Goal: Manage account settings

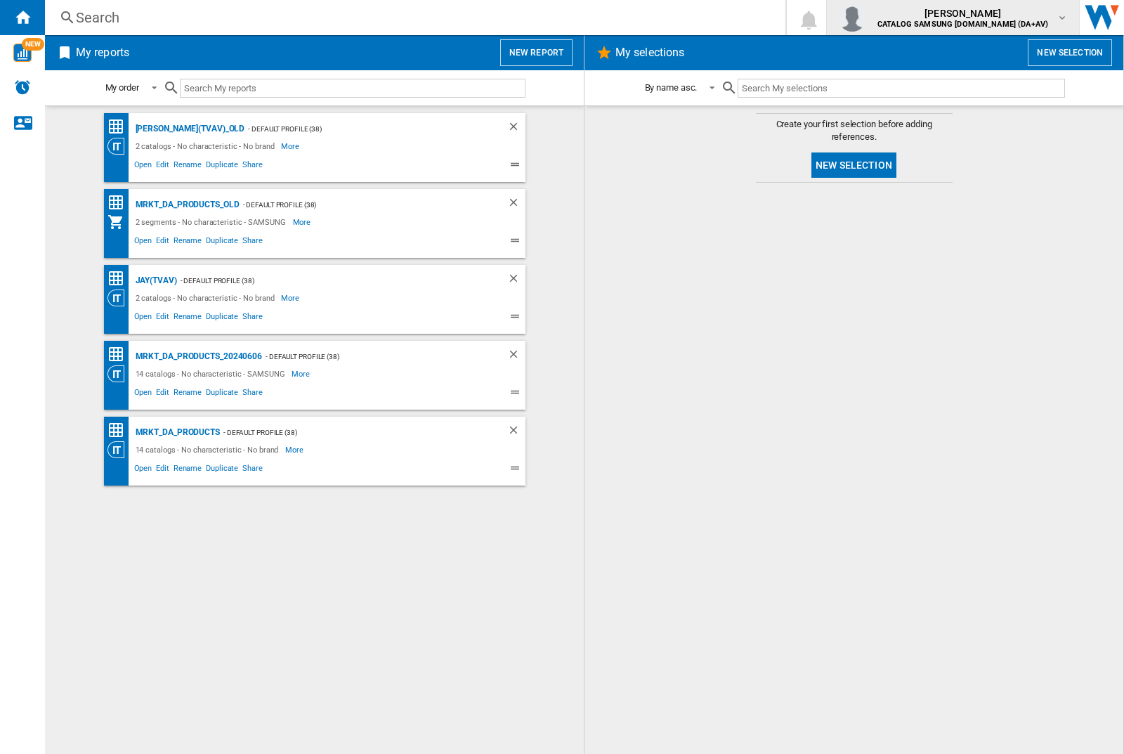
click at [866, 18] on img "button" at bounding box center [852, 18] width 28 height 28
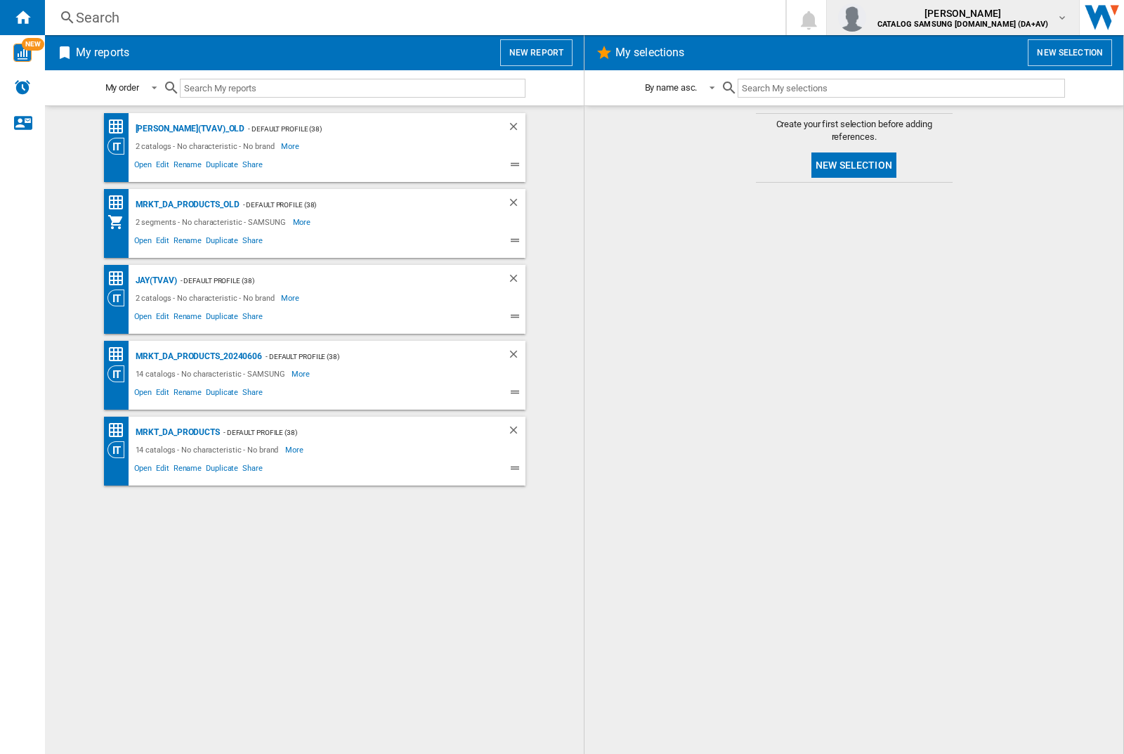
click at [866, 18] on img "button" at bounding box center [852, 18] width 28 height 28
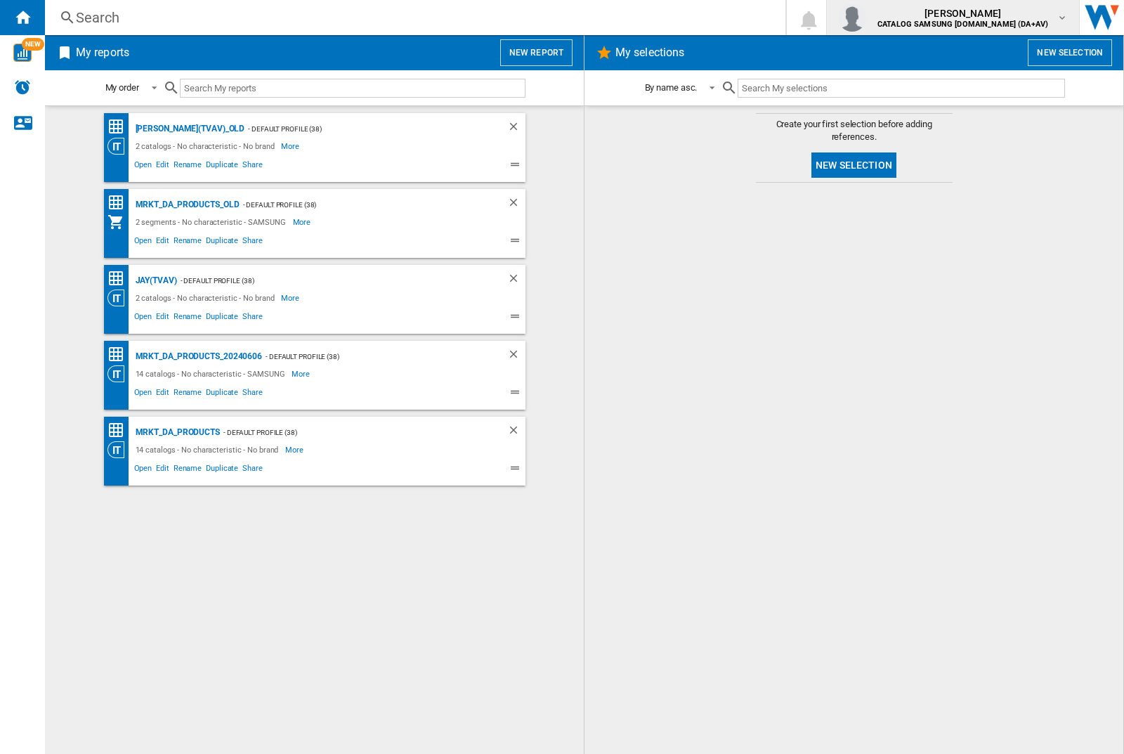
click at [866, 18] on img "button" at bounding box center [852, 18] width 28 height 28
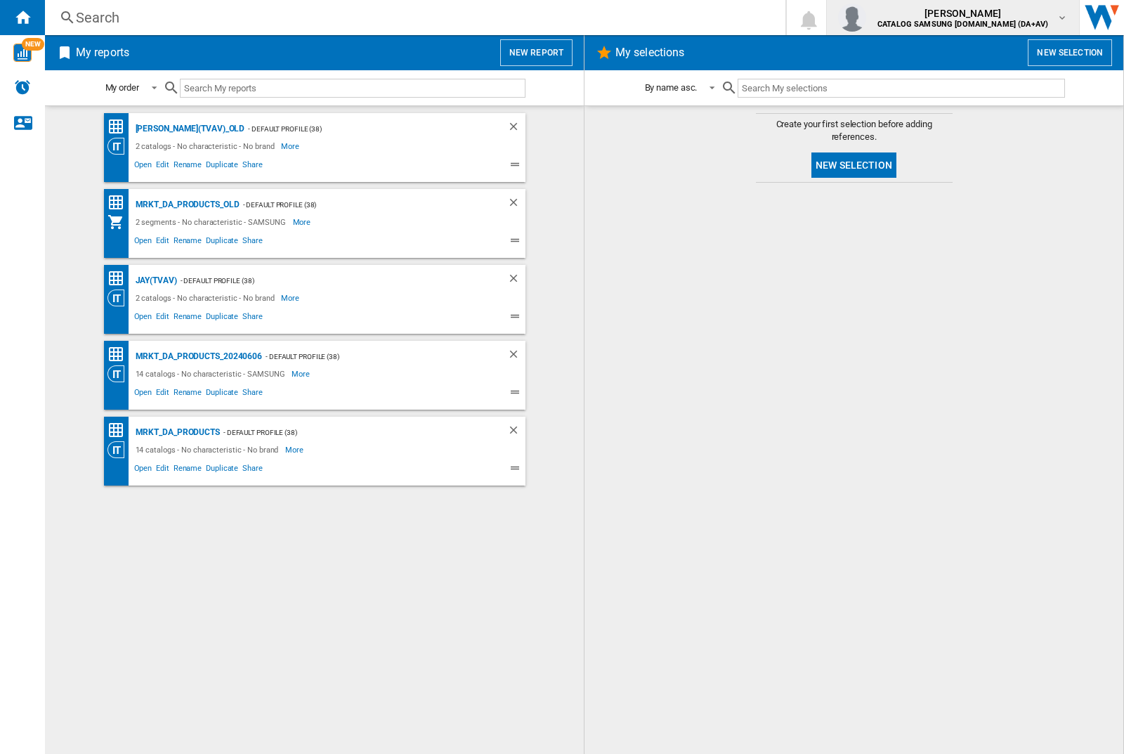
click at [866, 18] on img "button" at bounding box center [852, 18] width 28 height 28
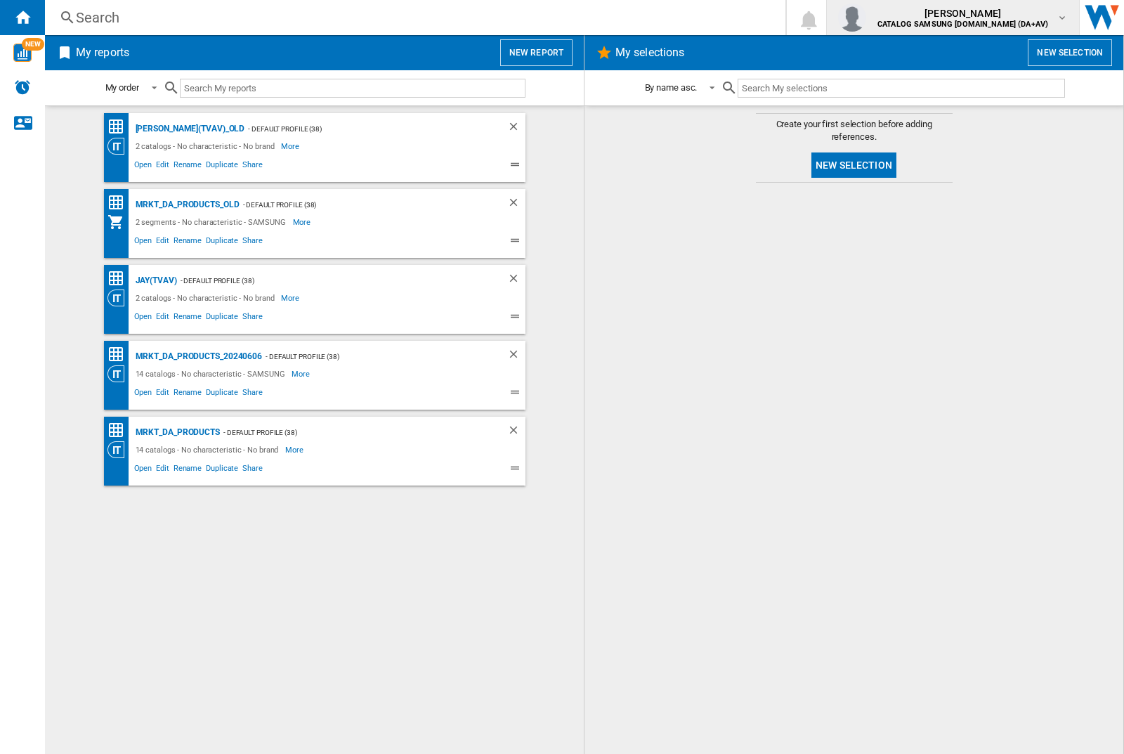
click at [866, 18] on img "button" at bounding box center [852, 18] width 28 height 28
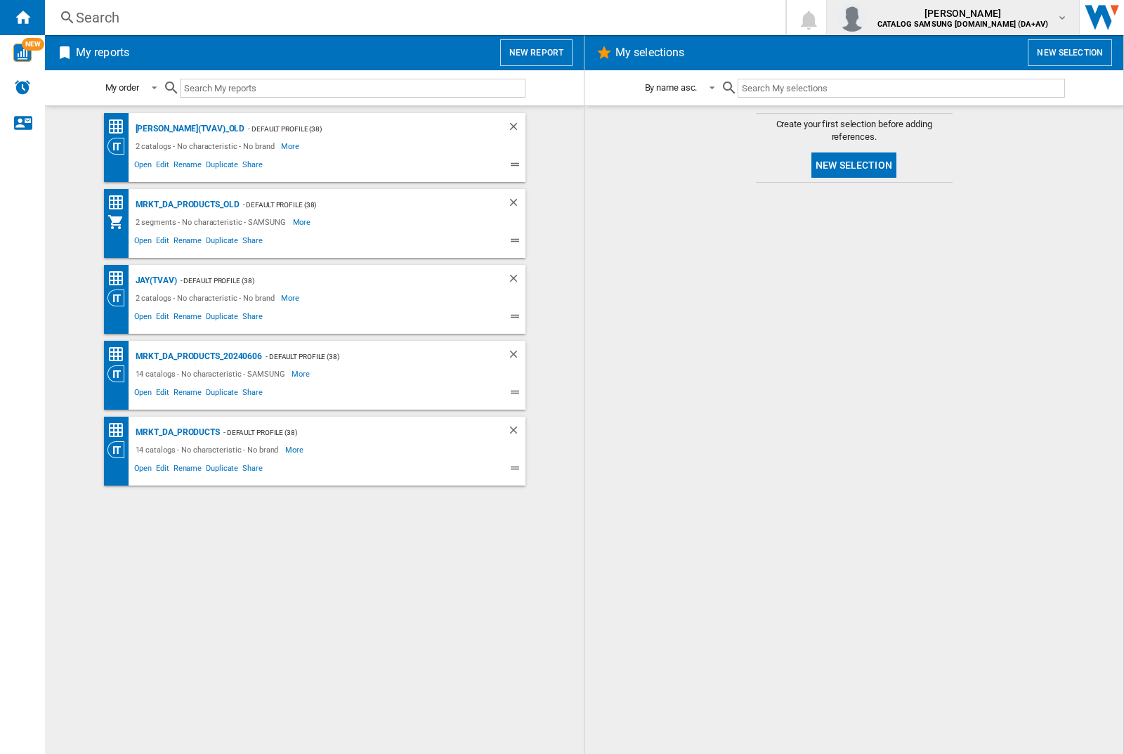
click at [866, 18] on img "button" at bounding box center [852, 18] width 28 height 28
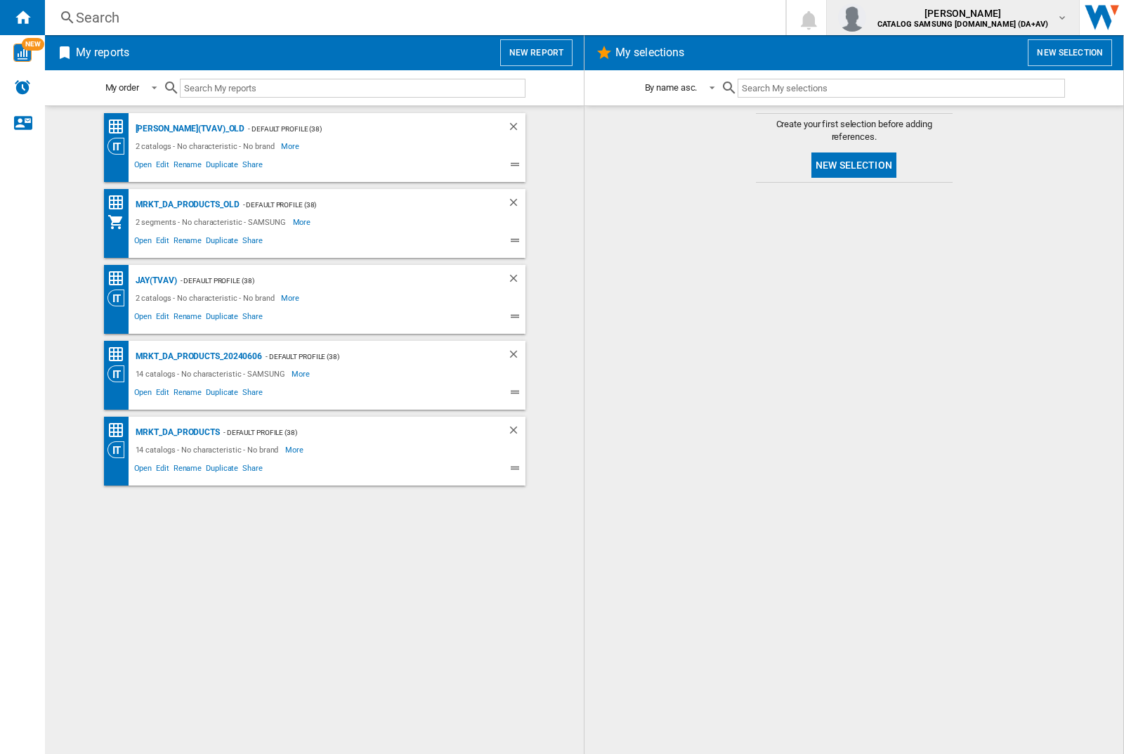
click at [866, 18] on img "button" at bounding box center [852, 18] width 28 height 28
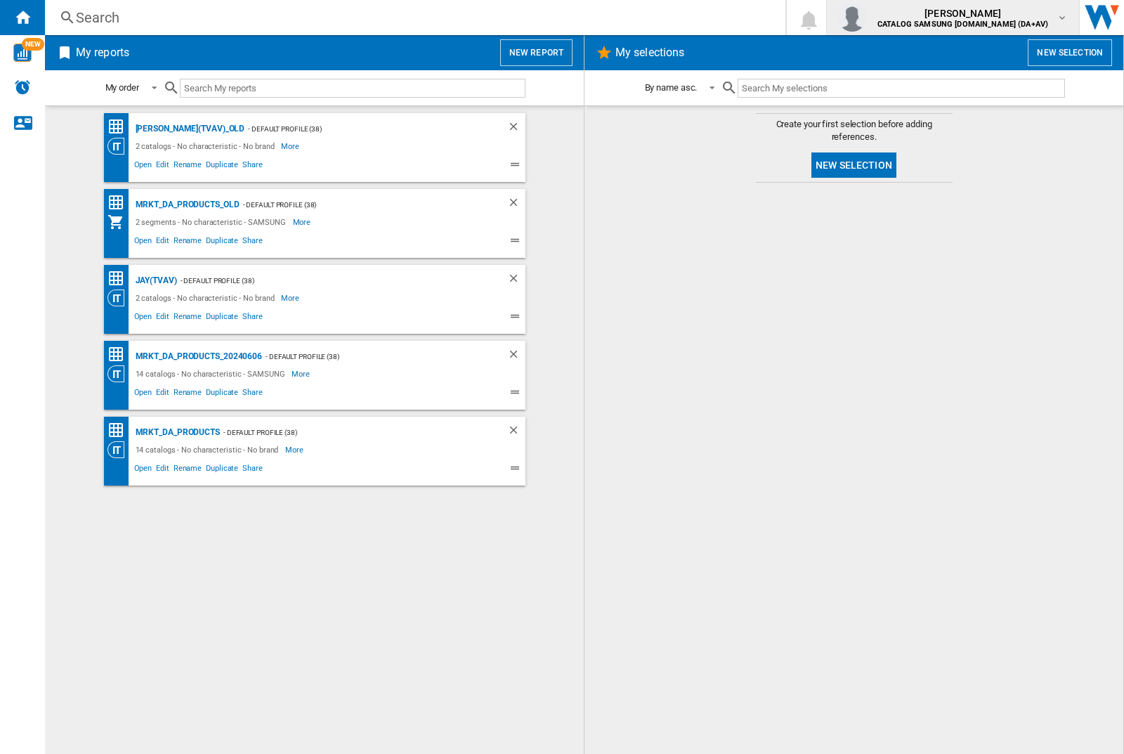
click at [866, 18] on img "button" at bounding box center [852, 18] width 28 height 28
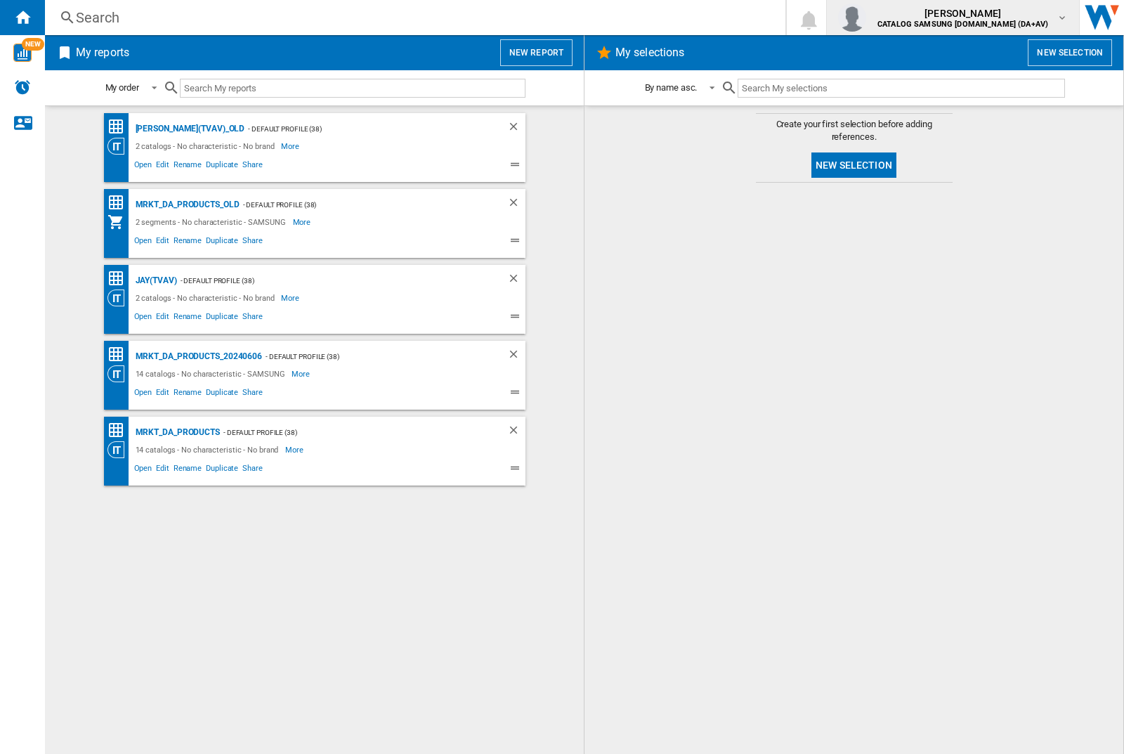
click at [866, 18] on img "button" at bounding box center [852, 18] width 28 height 28
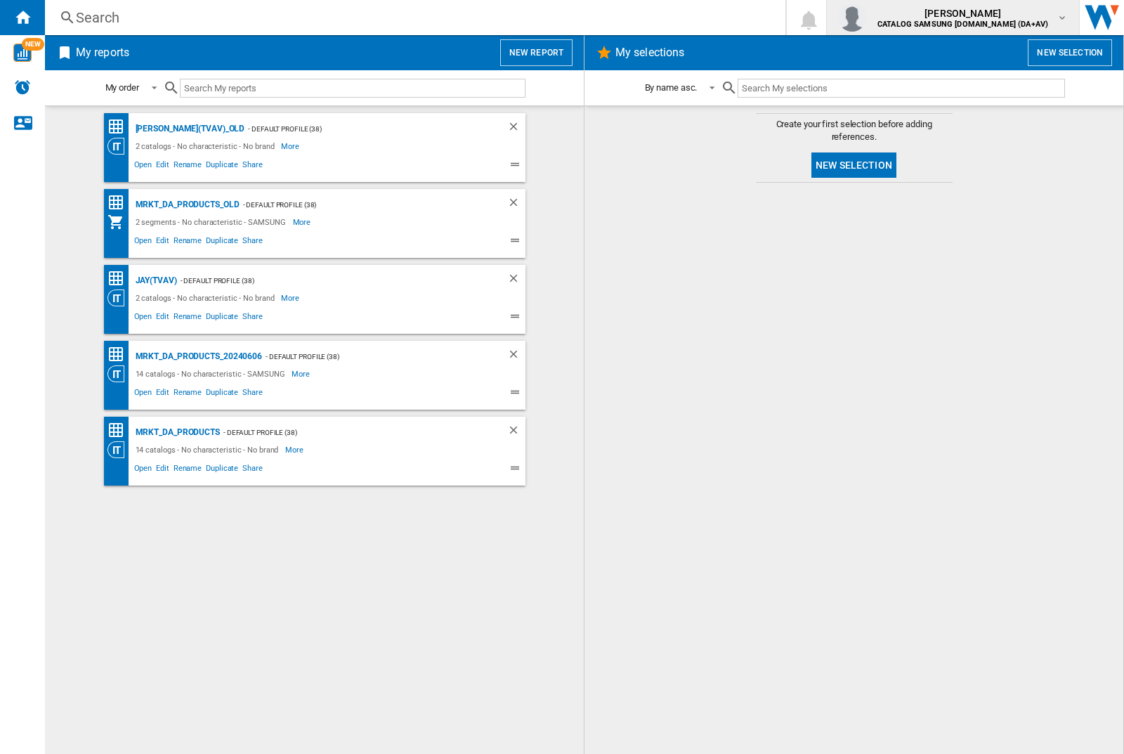
click at [866, 18] on img "button" at bounding box center [852, 18] width 28 height 28
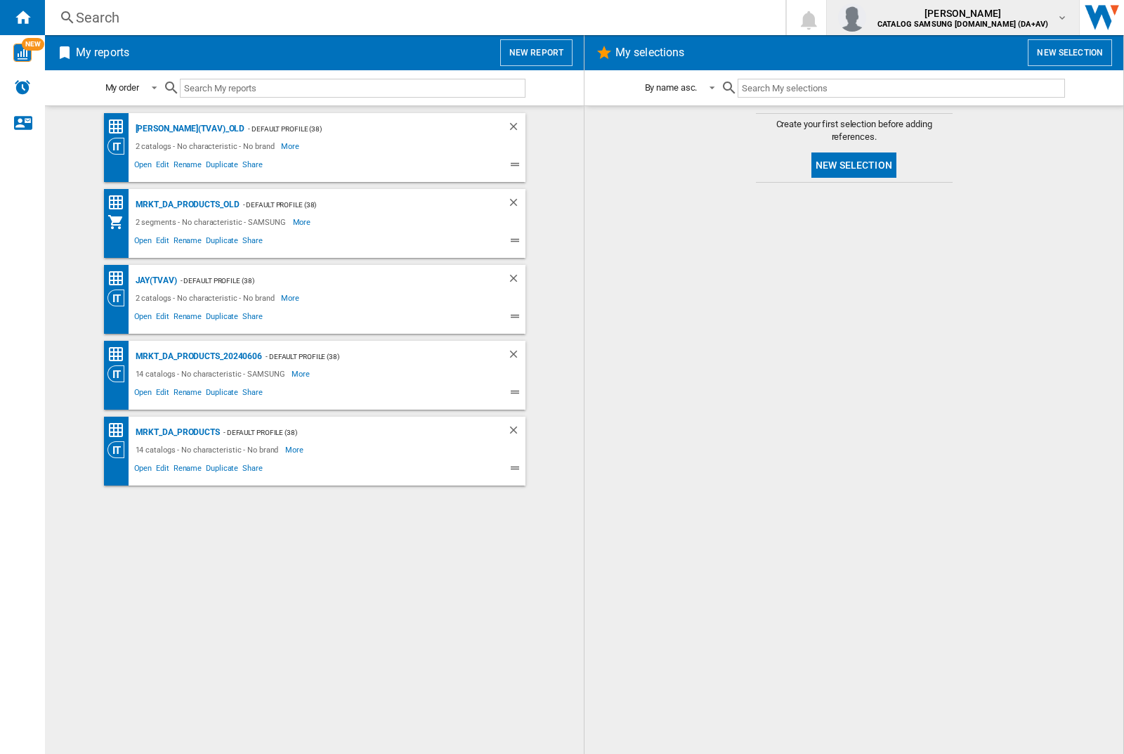
click at [866, 18] on img "button" at bounding box center [852, 18] width 28 height 28
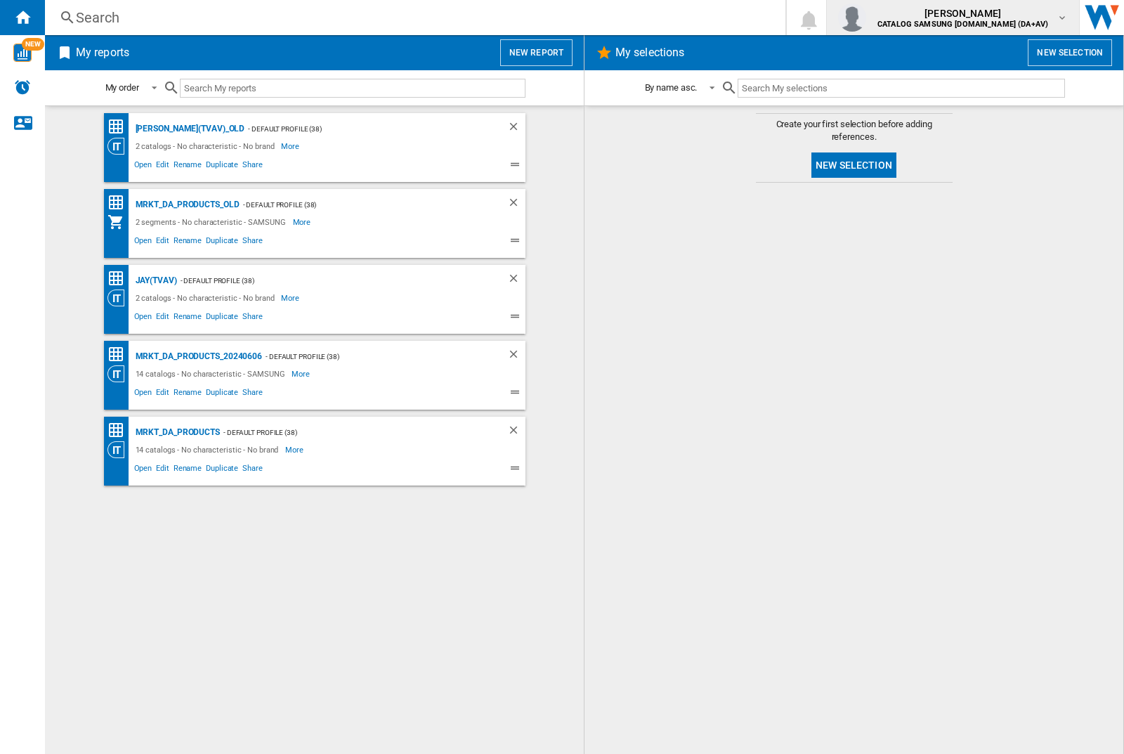
click at [866, 18] on img "button" at bounding box center [852, 18] width 28 height 28
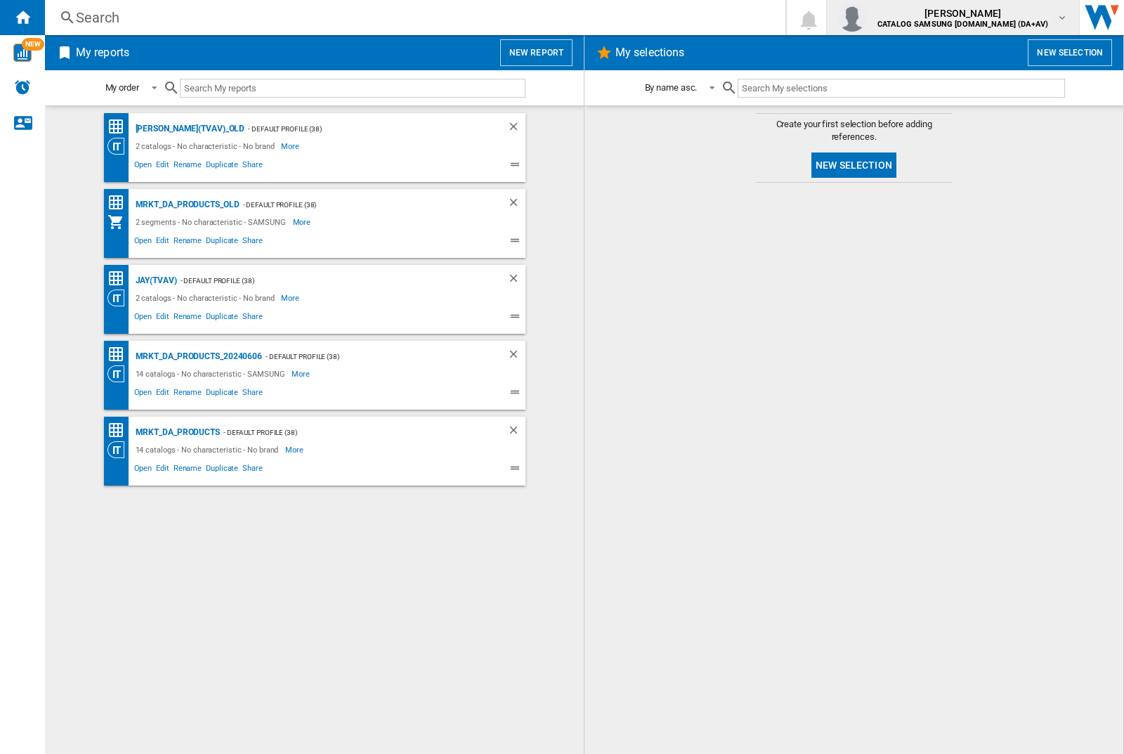
click at [866, 18] on img "button" at bounding box center [852, 18] width 28 height 28
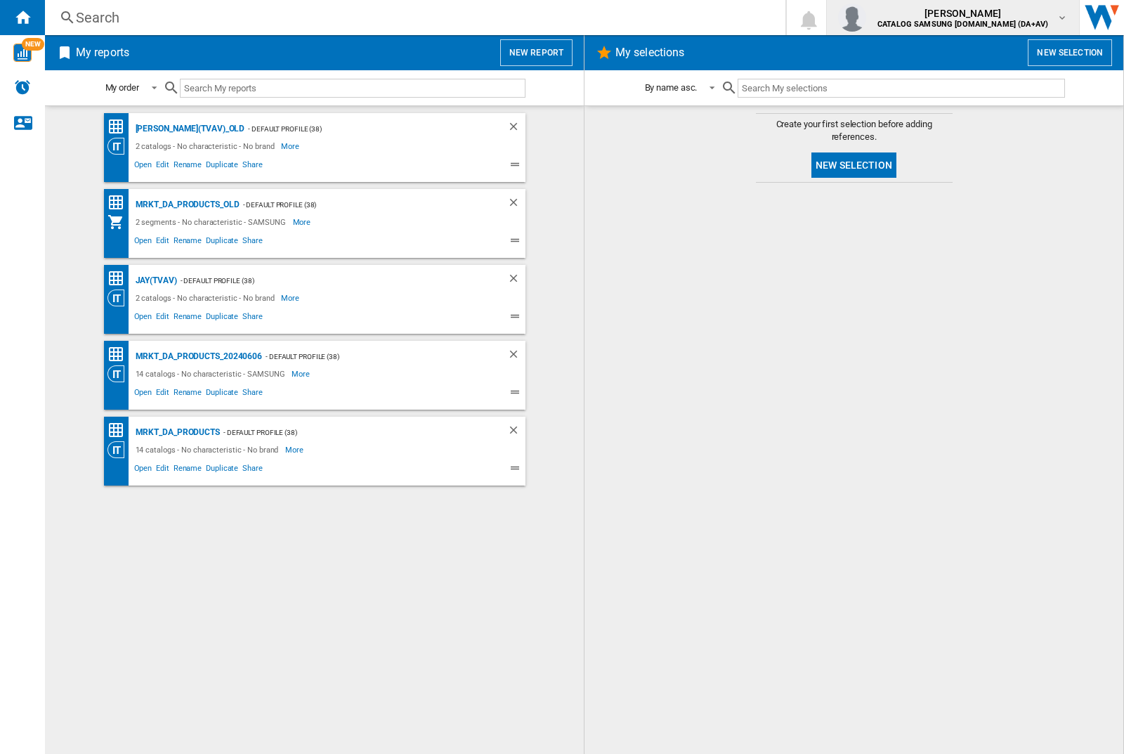
click at [866, 18] on img "button" at bounding box center [852, 18] width 28 height 28
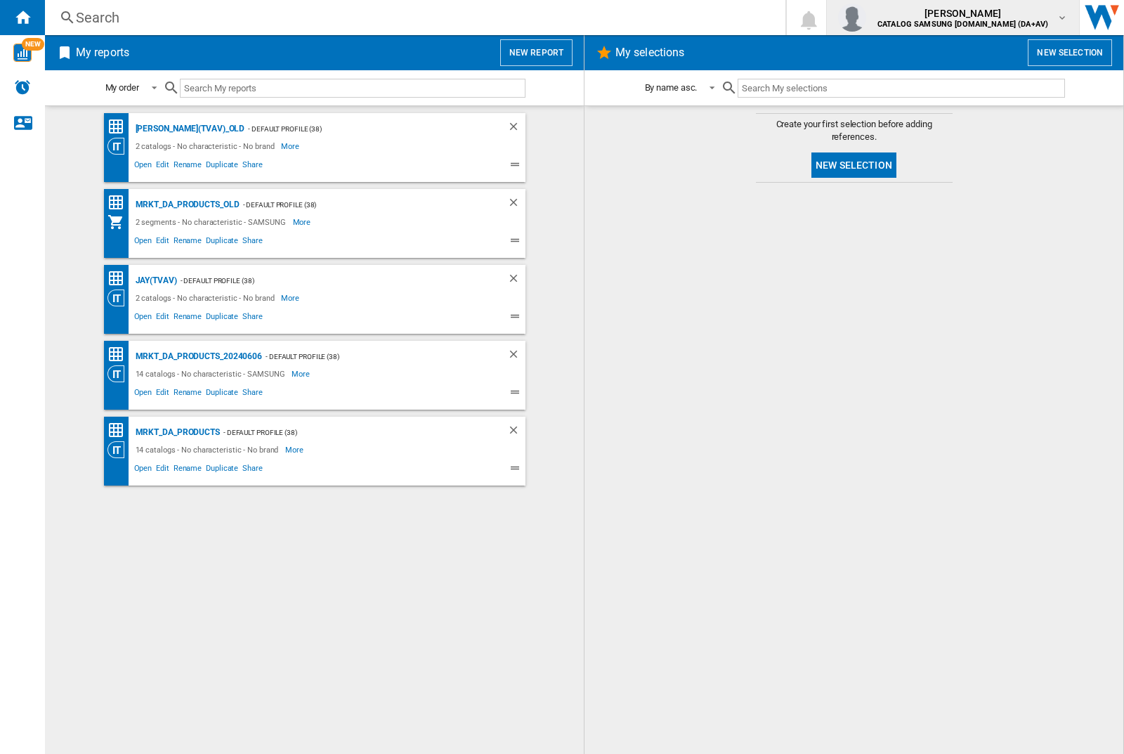
click at [866, 18] on img "button" at bounding box center [852, 18] width 28 height 28
